Goal: Check status: Check status

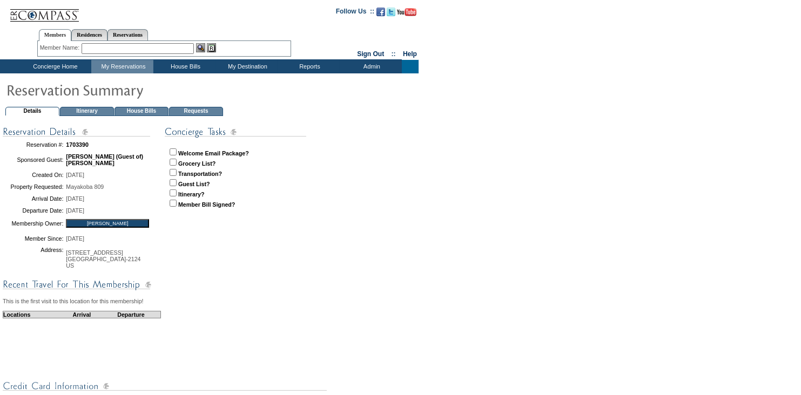
click at [172, 150] on input "checkbox" at bounding box center [173, 152] width 7 height 7
checkbox input "true"
click at [187, 110] on td "Requests" at bounding box center [196, 111] width 54 height 9
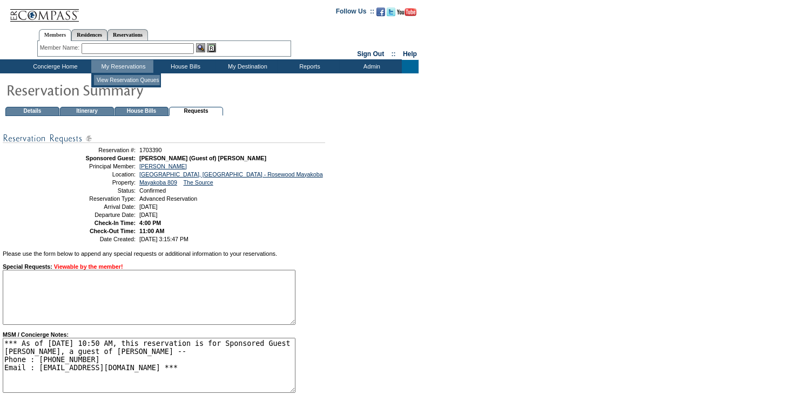
click at [135, 78] on td "View Reservation Queues" at bounding box center [127, 80] width 66 height 10
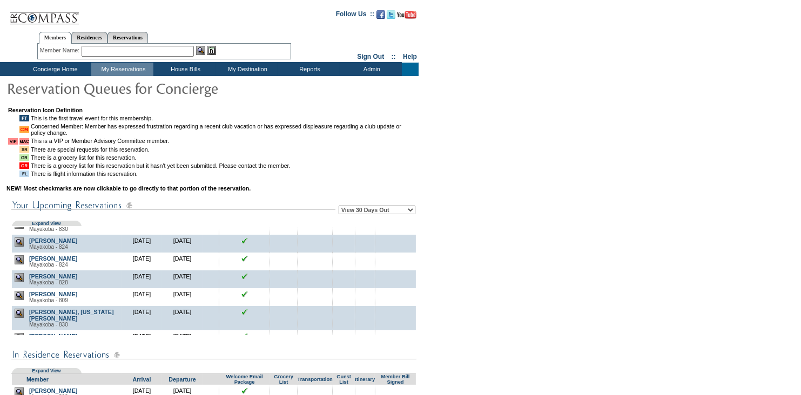
scroll to position [43, 0]
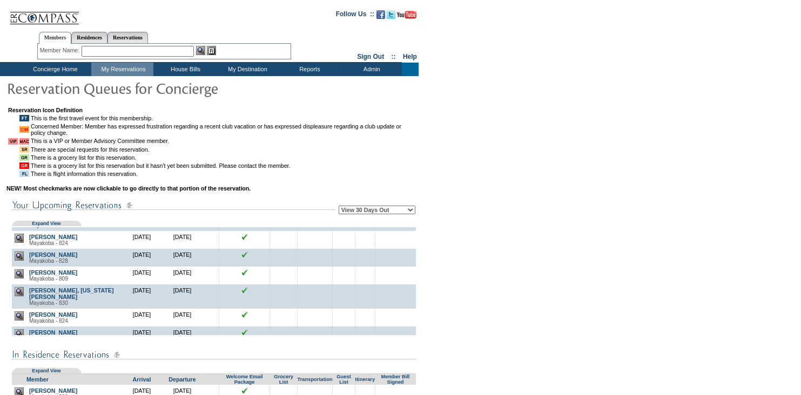
click at [409, 209] on select "View 30 Days Out View 60 Days Out View 90 Days Out" at bounding box center [377, 210] width 77 height 9
select select "60"
click at [339, 207] on select "View 30 Days Out View 60 Days Out View 90 Days Out" at bounding box center [377, 210] width 77 height 9
